Goal: Task Accomplishment & Management: Use online tool/utility

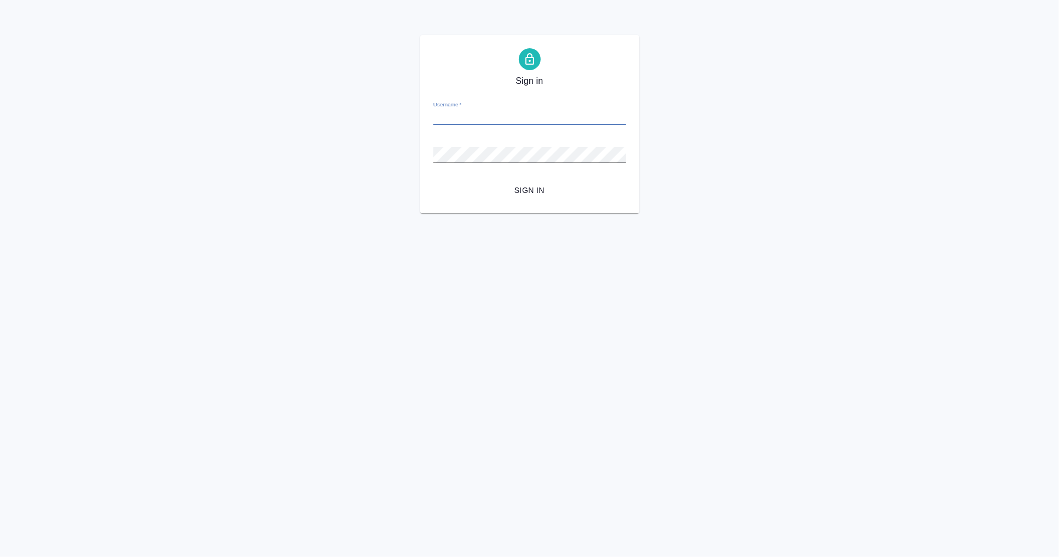
type input "a.nikifortseva@awatera.com"
click at [529, 190] on button "Sign in" at bounding box center [529, 190] width 193 height 20
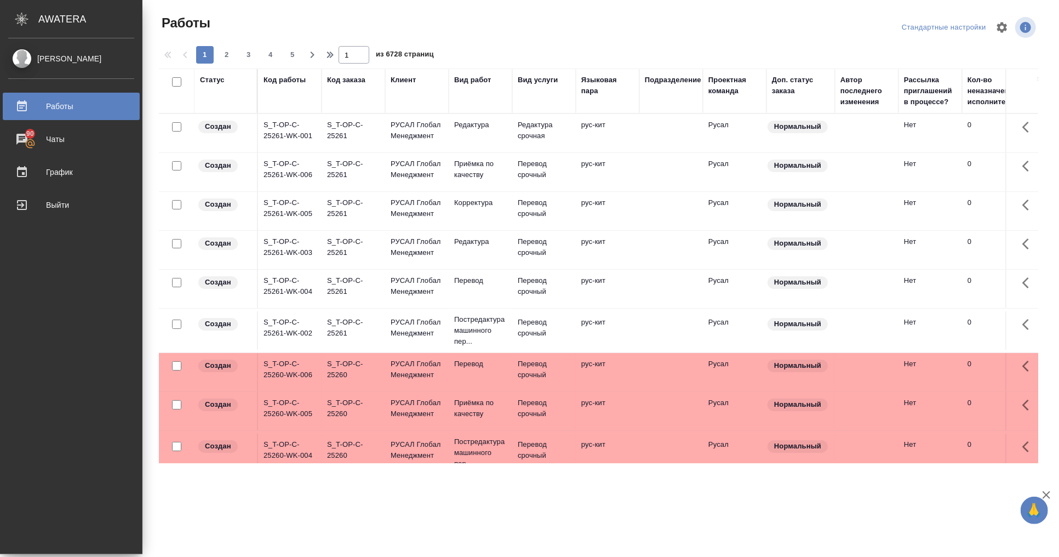
click at [77, 55] on div "[PERSON_NAME]" at bounding box center [71, 59] width 126 height 12
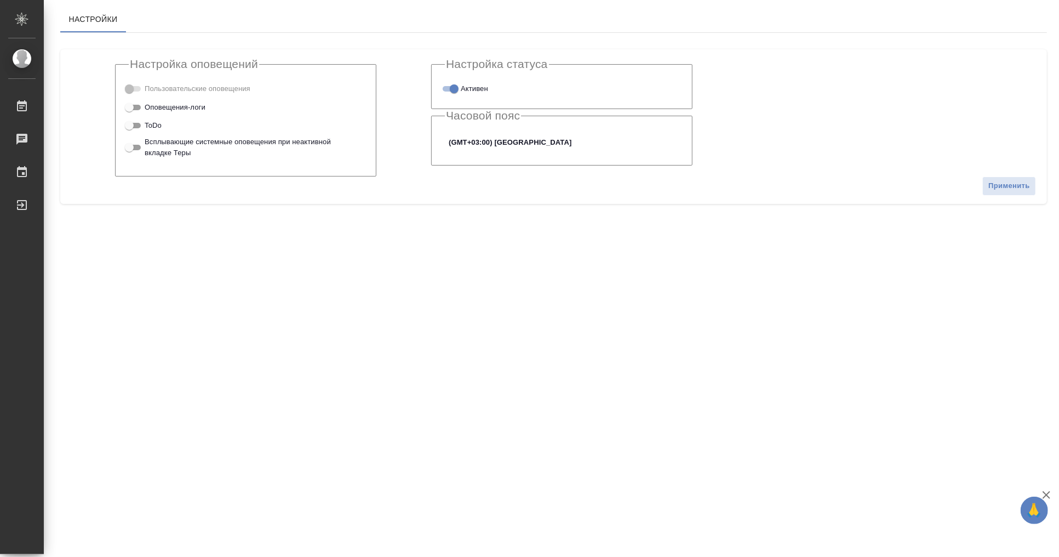
checkbox input "true"
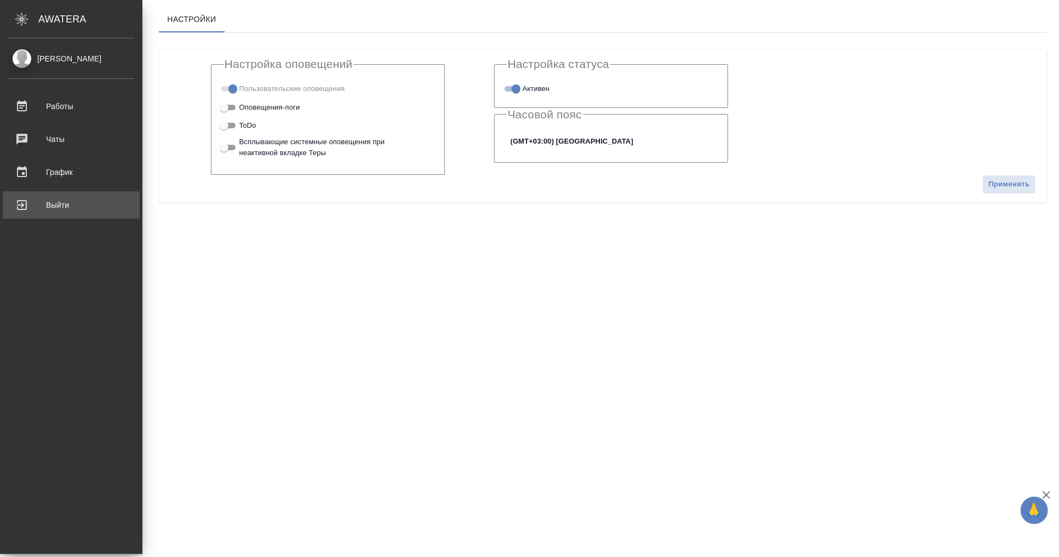
click at [21, 206] on div "Выйти" at bounding box center [71, 205] width 126 height 16
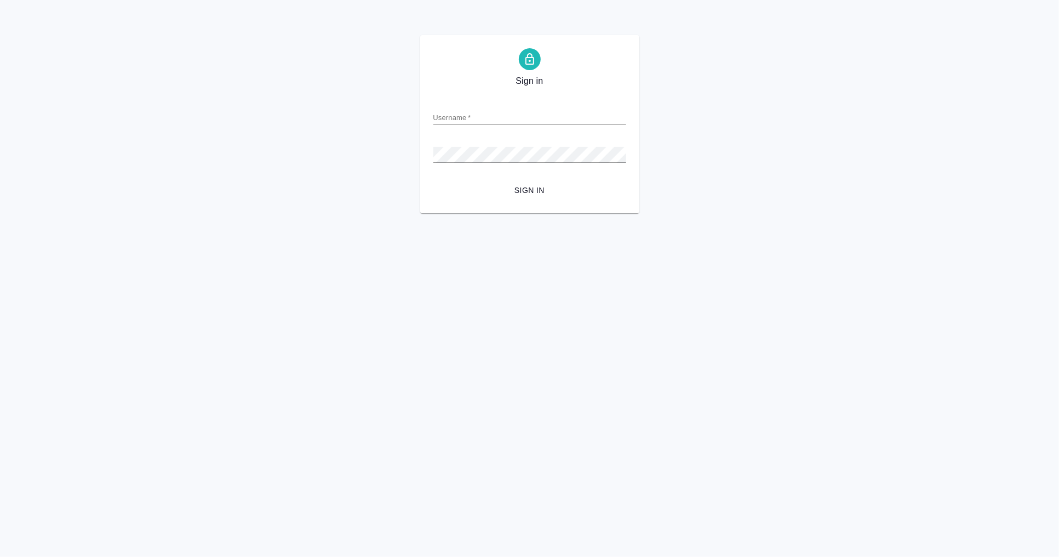
type input "[EMAIL_ADDRESS][DOMAIN_NAME]"
click at [522, 197] on button "Sign in" at bounding box center [529, 190] width 193 height 20
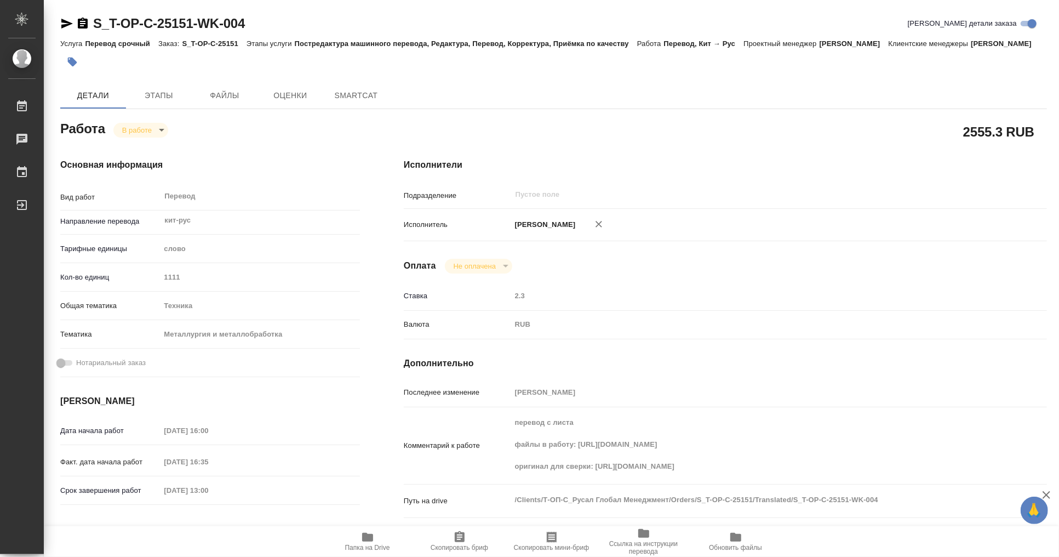
type textarea "x"
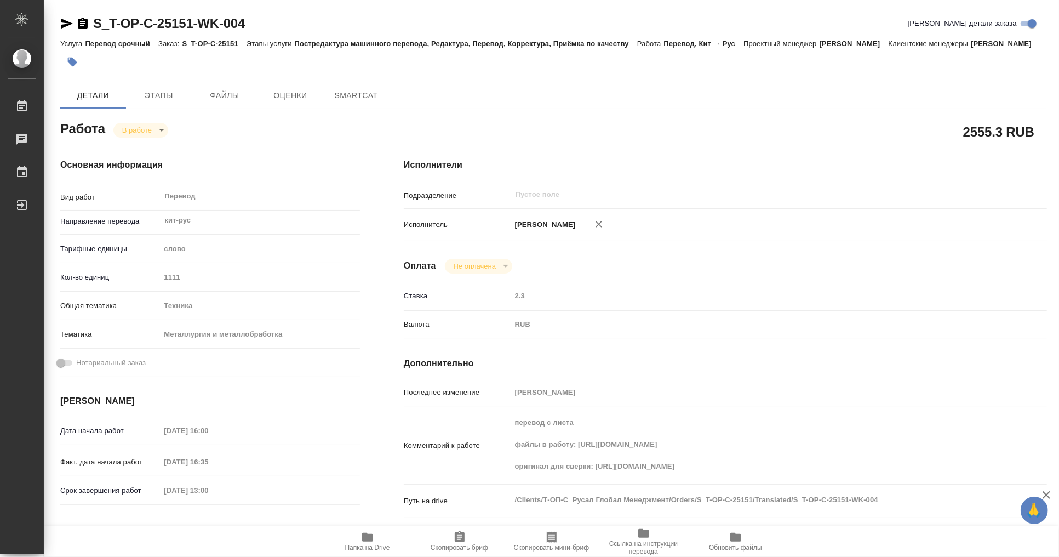
type textarea "x"
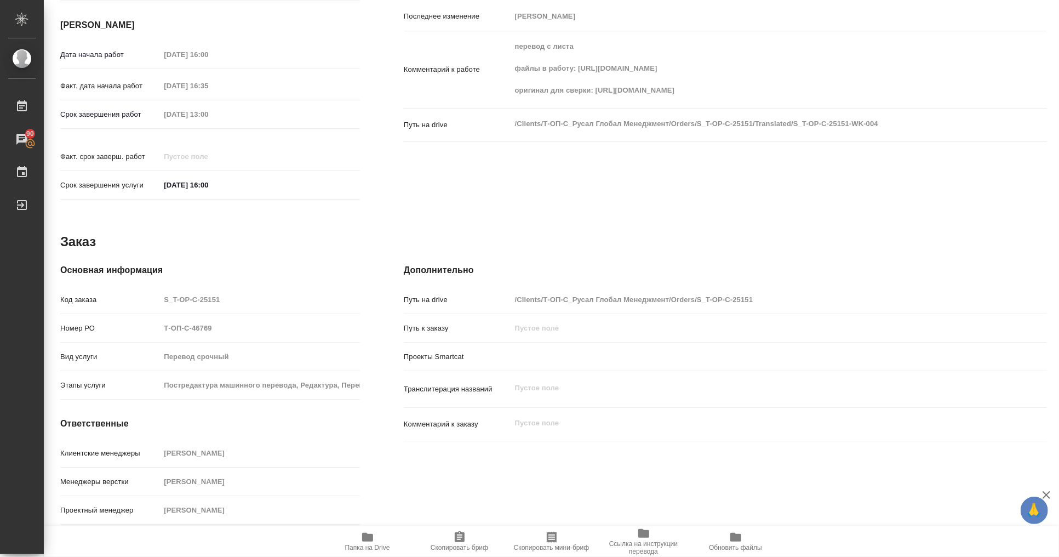
scroll to position [382, 0]
click at [363, 537] on icon "button" at bounding box center [367, 536] width 11 height 9
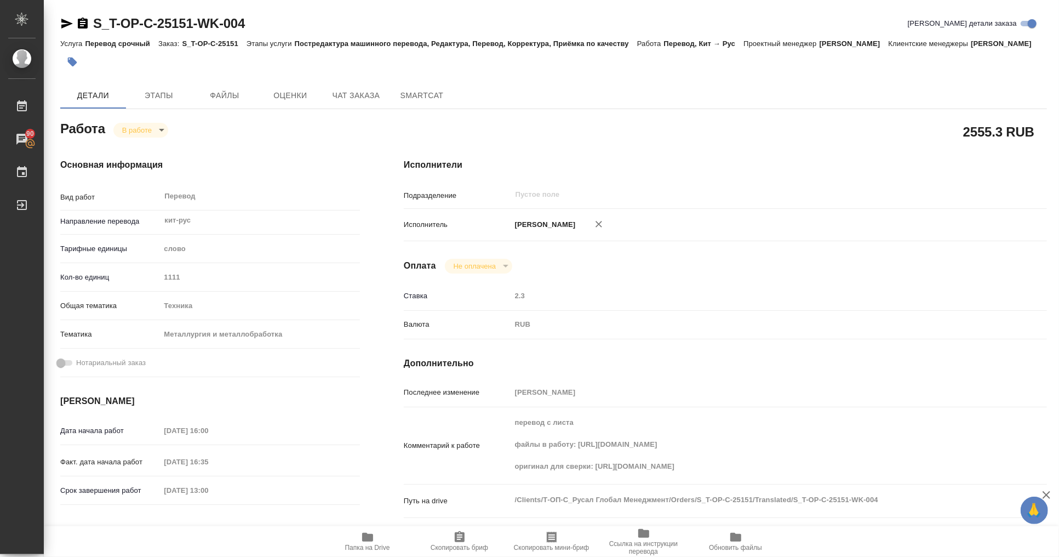
scroll to position [0, 0]
